Goal: Check status

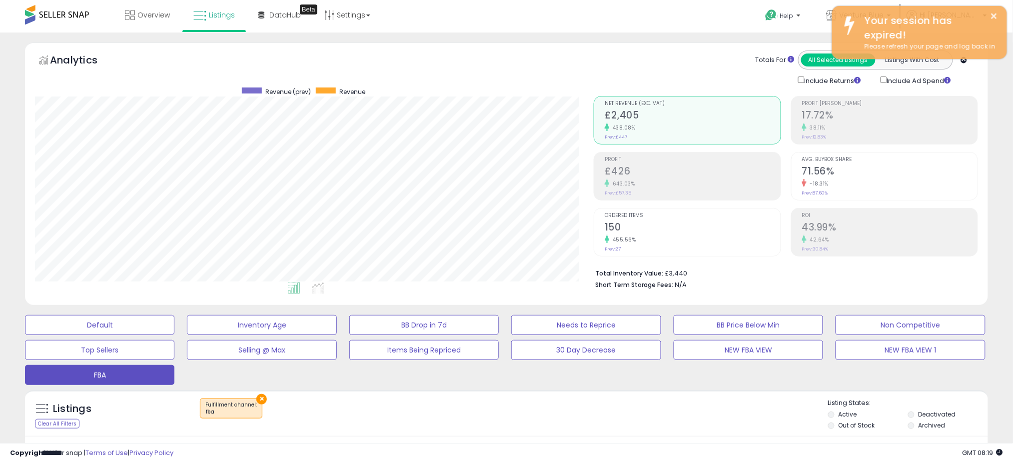
scroll to position [205, 559]
